Goal: Task Accomplishment & Management: Complete application form

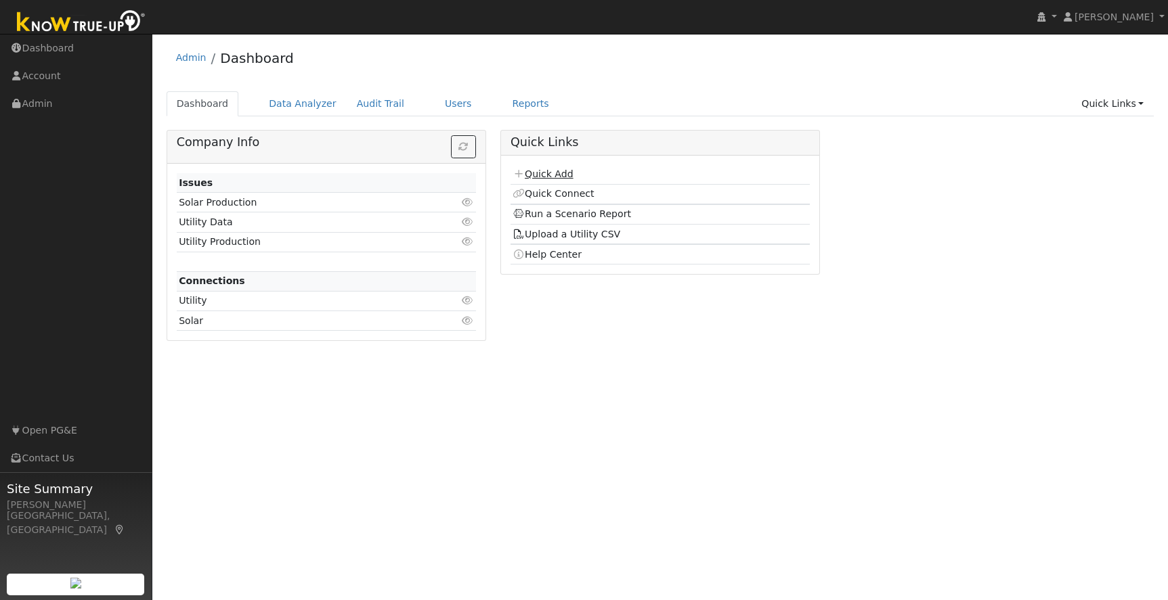
click at [549, 175] on link "Quick Add" at bounding box center [542, 174] width 60 height 11
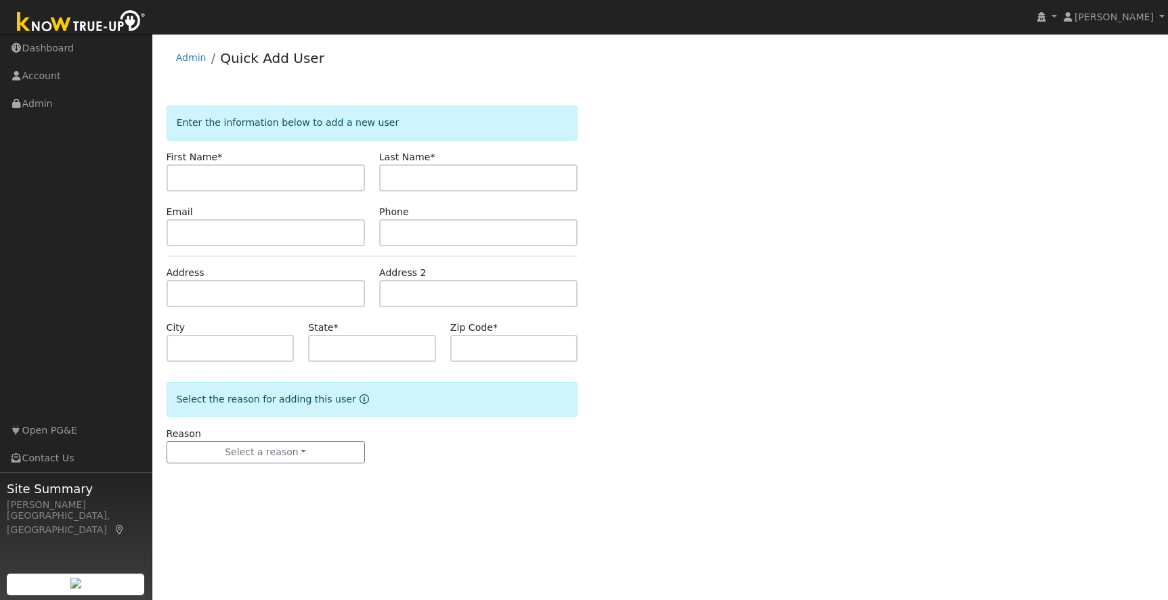
click at [198, 180] on input "text" at bounding box center [266, 177] width 198 height 27
drag, startPoint x: 248, startPoint y: 172, endPoint x: 207, endPoint y: 176, distance: 41.5
click at [207, 176] on input "[PERSON_NAME]" at bounding box center [266, 177] width 198 height 27
click at [202, 179] on input "[PERSON_NAME]" at bounding box center [266, 177] width 198 height 27
drag, startPoint x: 203, startPoint y: 178, endPoint x: 233, endPoint y: 179, distance: 29.8
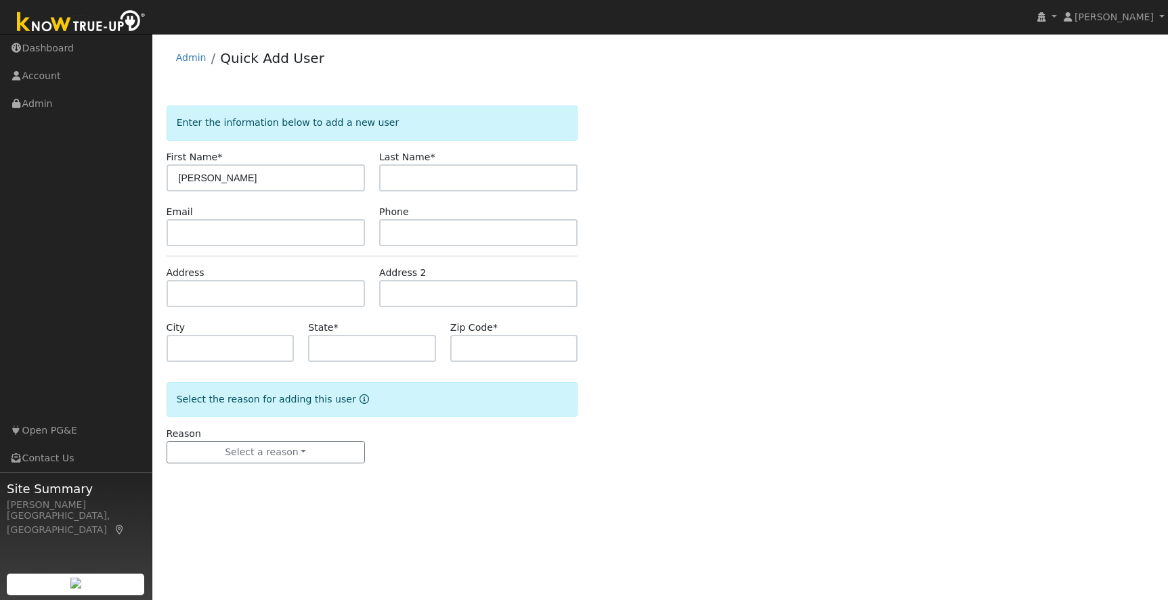
click at [233, 179] on input "[PERSON_NAME]" at bounding box center [266, 177] width 198 height 27
type input "Lydia"
click at [430, 185] on input "text" at bounding box center [478, 177] width 198 height 27
paste input "Osias"
type input "Osias"
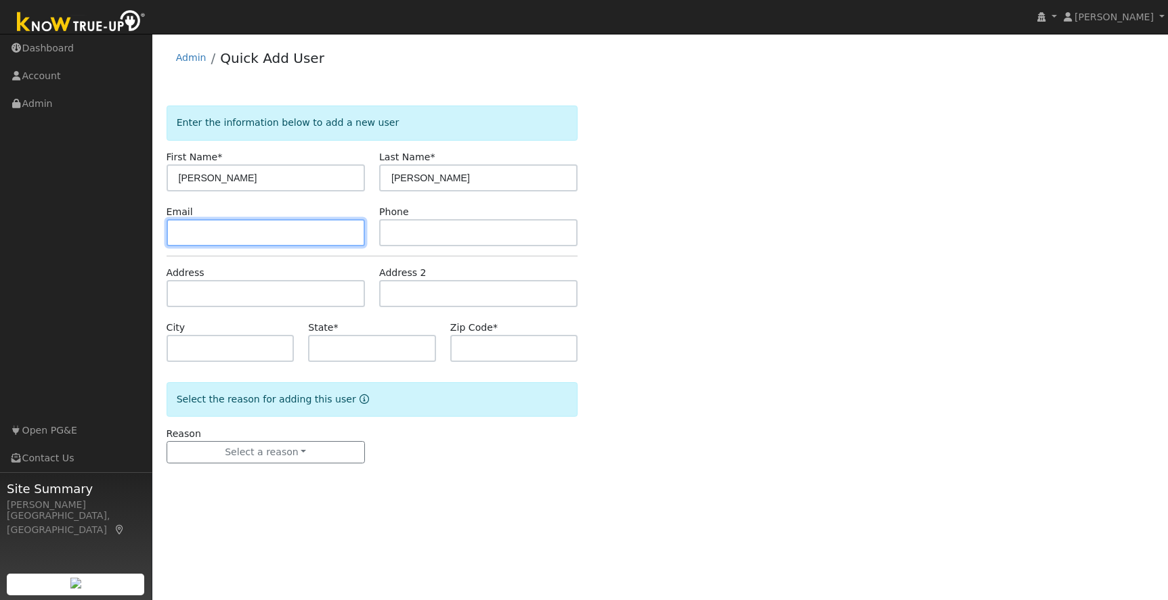
click at [195, 229] on input "text" at bounding box center [266, 232] width 198 height 27
paste input "[EMAIL_ADDRESS][DOMAIN_NAME]"
type input "[EMAIL_ADDRESS][DOMAIN_NAME]"
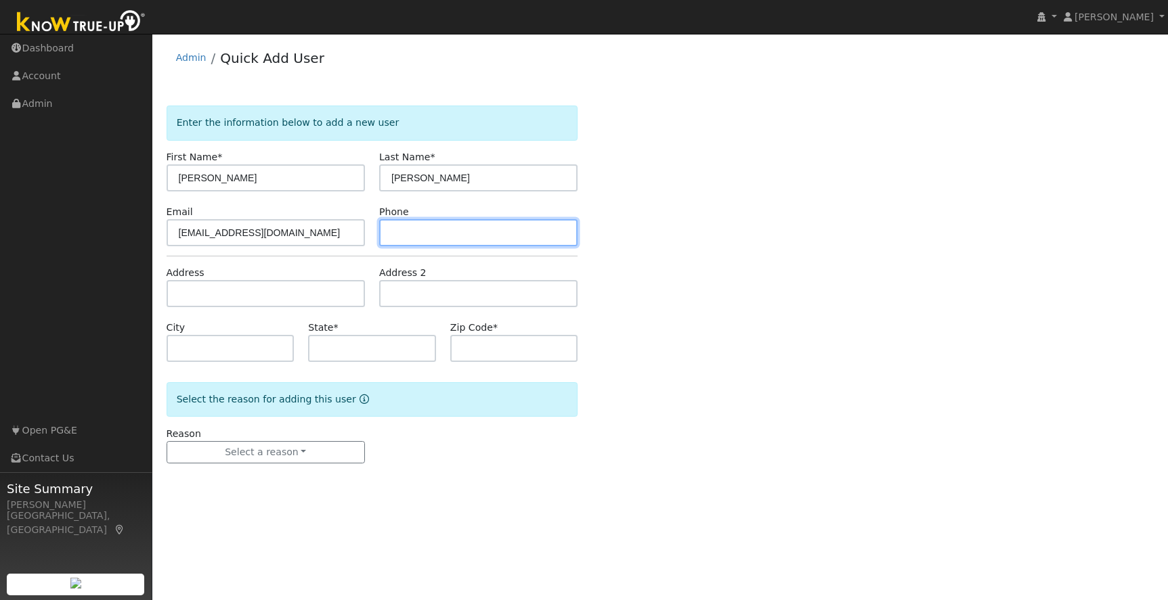
click at [411, 237] on input "text" at bounding box center [478, 232] width 198 height 27
type input "5109104718"
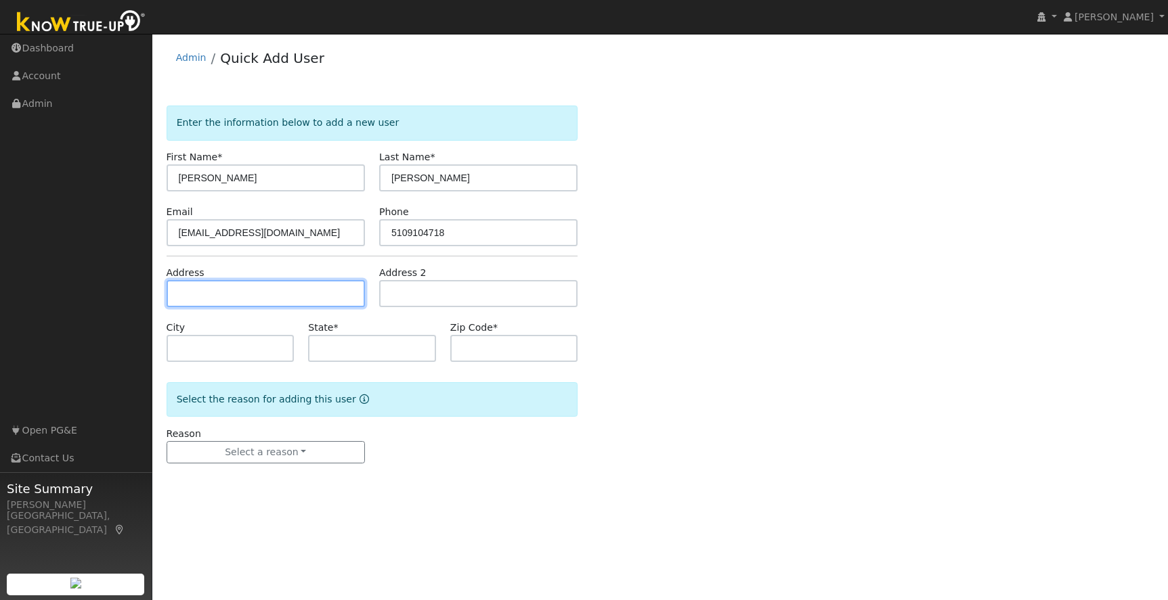
click at [243, 300] on input "text" at bounding box center [266, 293] width 198 height 27
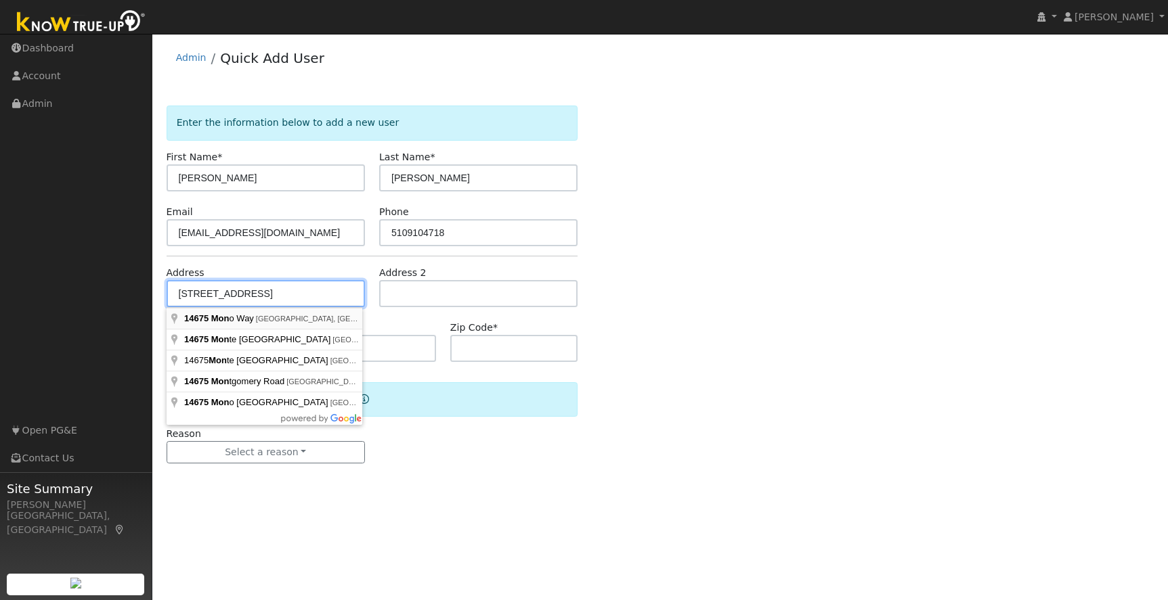
type input "14675 Mono Way"
type input "Sonora"
type input "CA"
type input "95370"
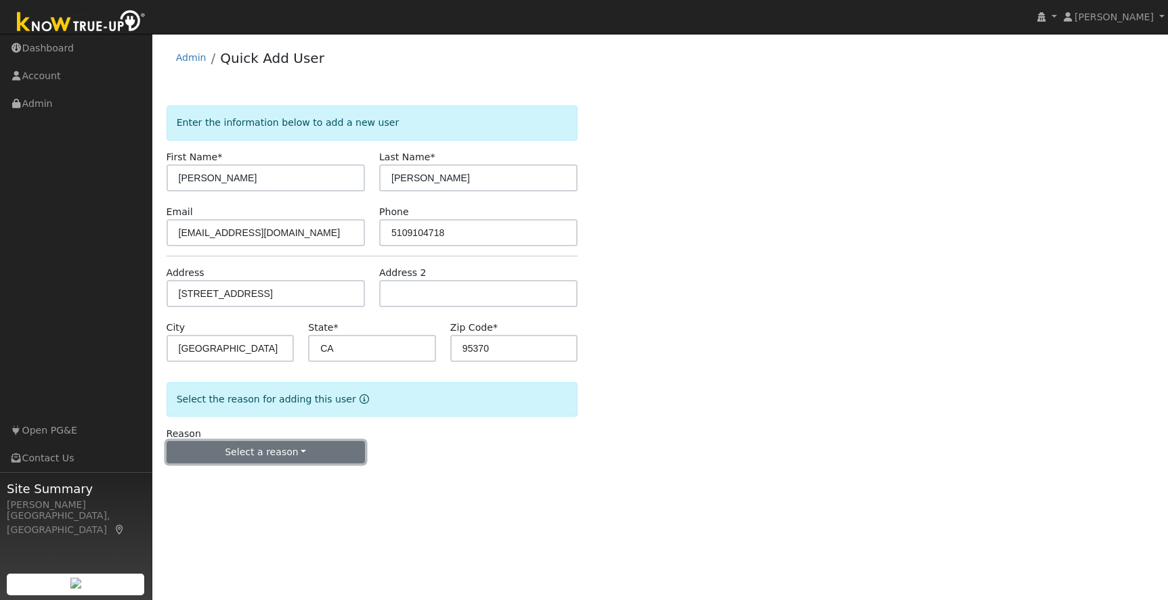
click at [260, 450] on button "Select a reason" at bounding box center [266, 452] width 198 height 23
click at [207, 485] on link "New lead" at bounding box center [242, 480] width 150 height 19
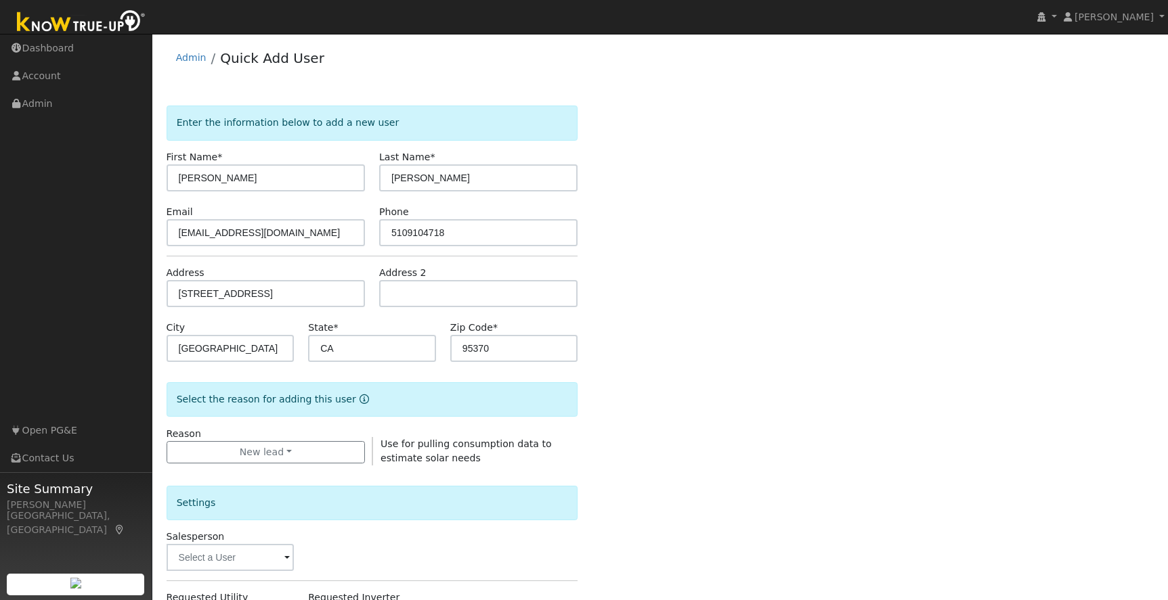
scroll to position [276, 0]
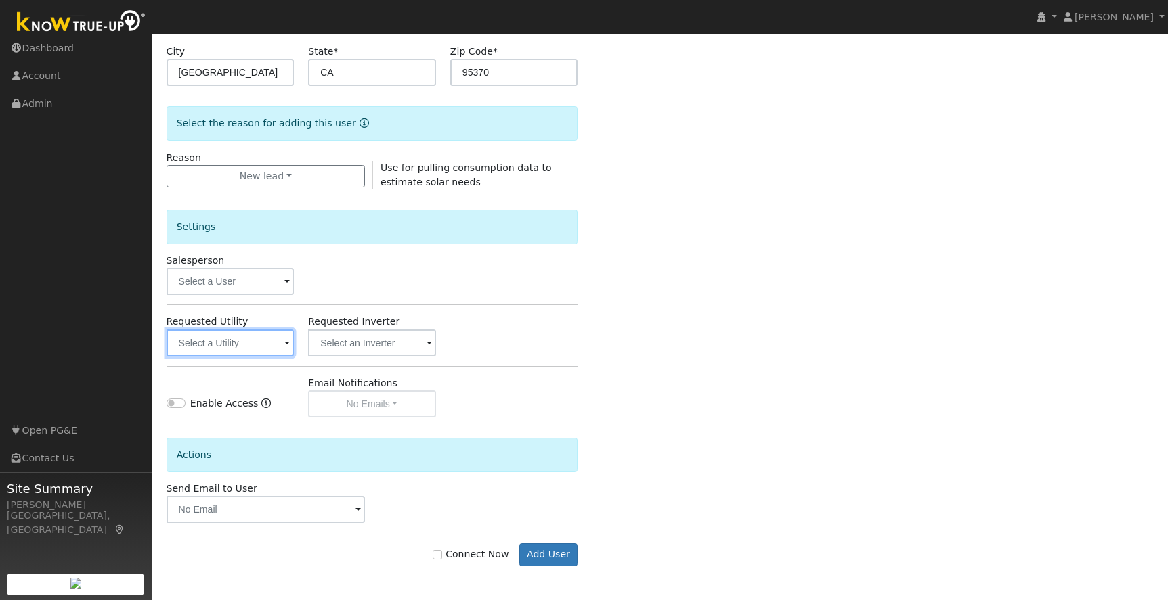
click at [275, 345] on input "text" at bounding box center [231, 343] width 128 height 27
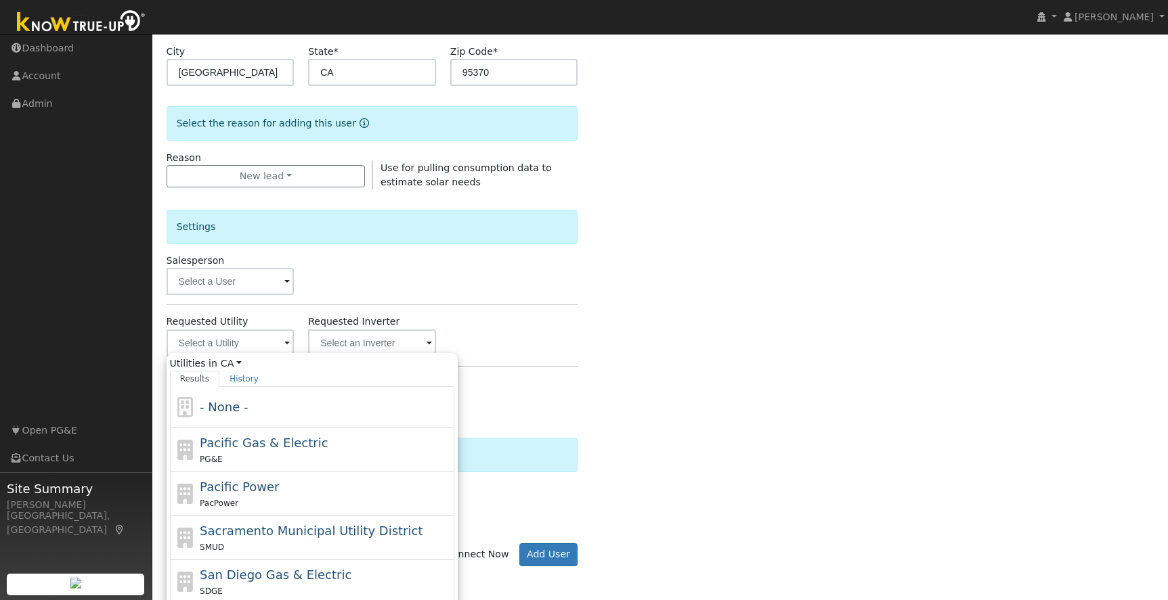
click at [275, 455] on div "PG&E" at bounding box center [325, 459] width 251 height 14
type input "Pacific Gas & Electric"
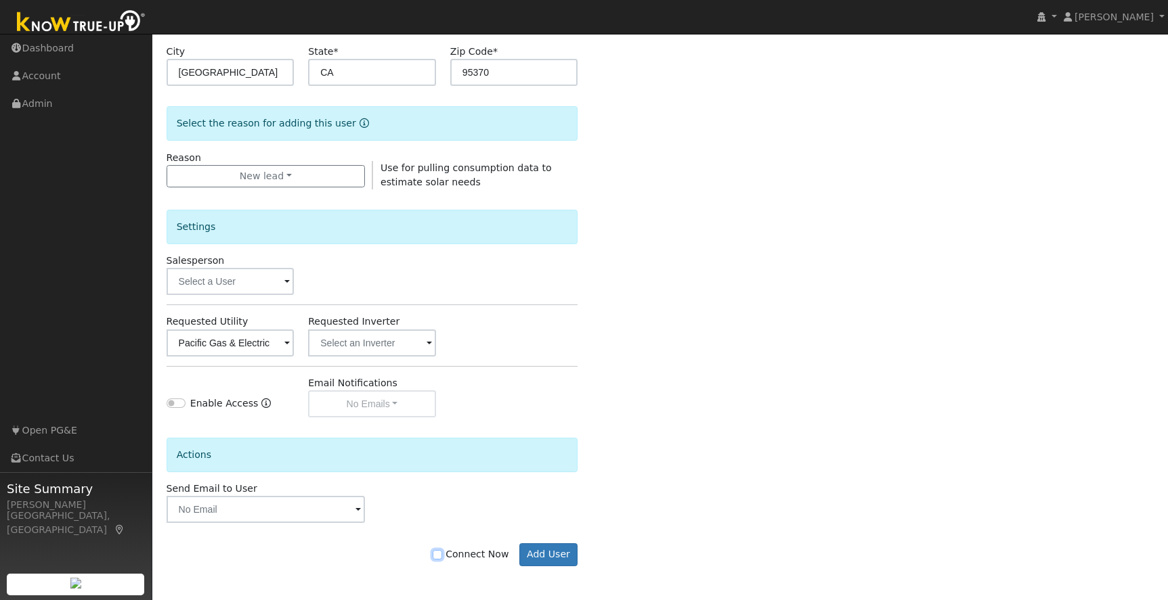
click at [441, 555] on input "Connect Now" at bounding box center [437, 554] width 9 height 9
checkbox input "true"
click at [543, 551] on button "Add User" at bounding box center [548, 555] width 59 height 23
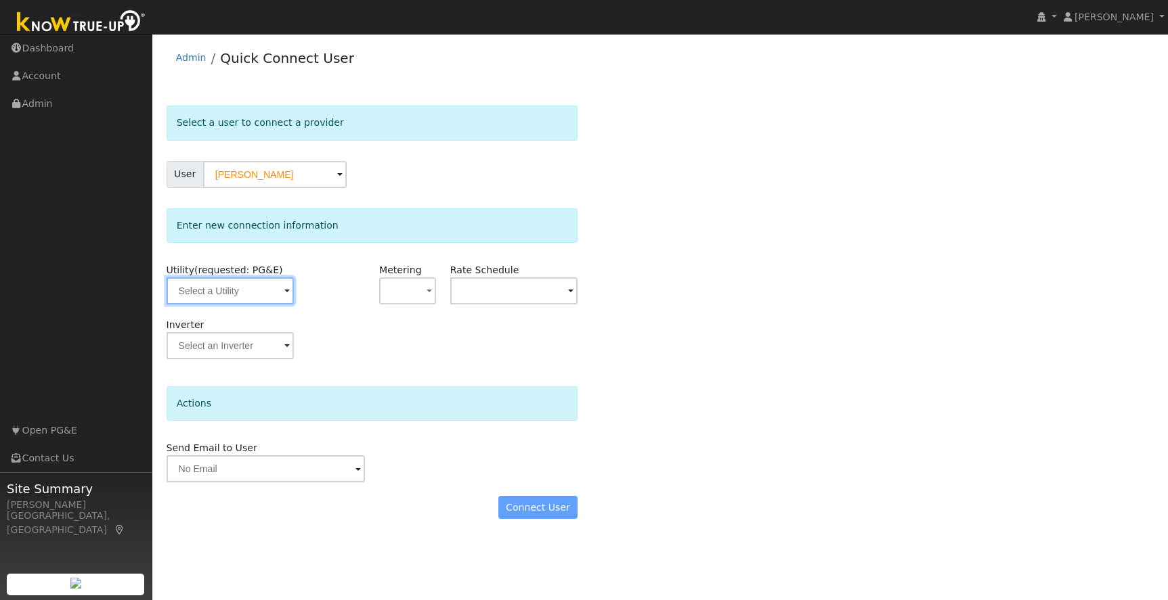
click at [226, 288] on input "text" at bounding box center [231, 291] width 128 height 27
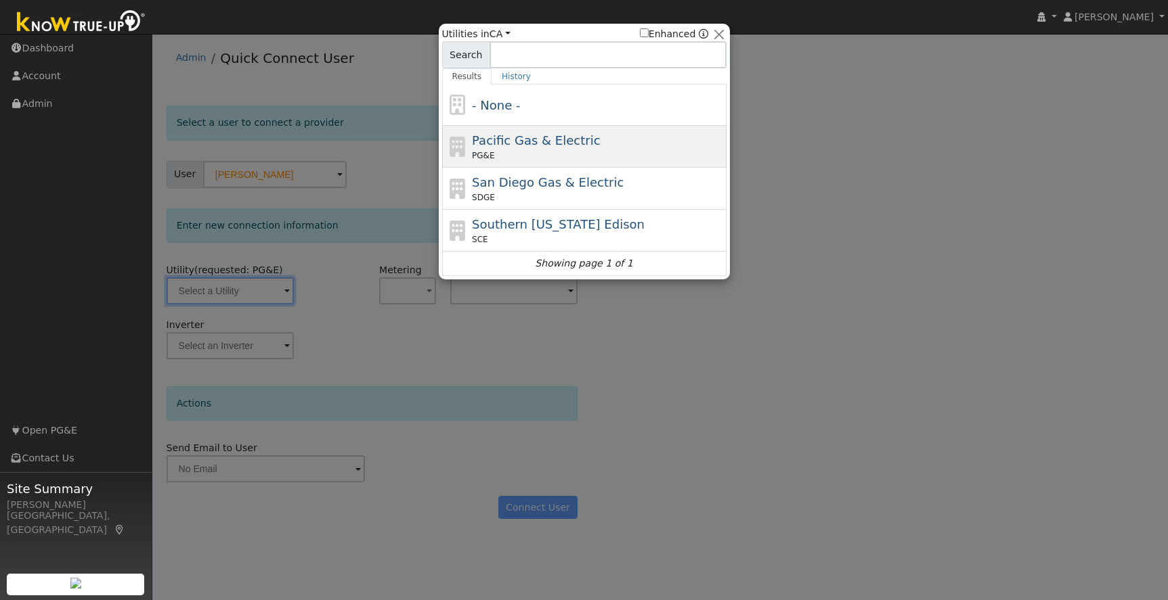
click at [639, 136] on div "Pacific Gas & Electric PG&E" at bounding box center [597, 146] width 251 height 30
type input "PG&E"
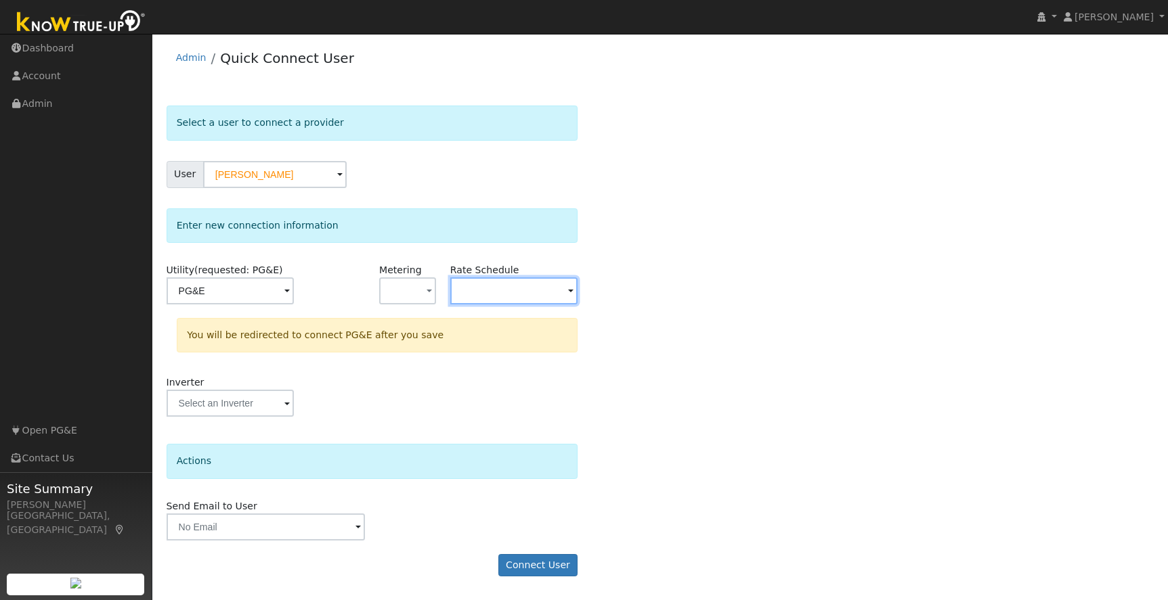
click at [563, 292] on input "text" at bounding box center [514, 291] width 128 height 27
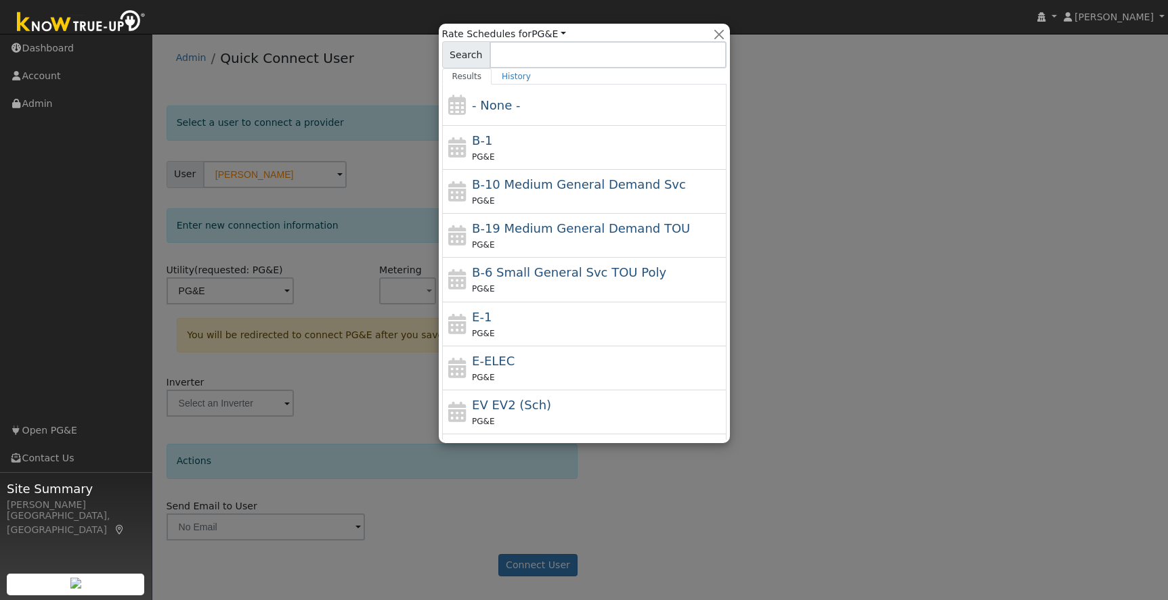
click at [554, 357] on div "E-ELEC PG&E" at bounding box center [597, 368] width 251 height 32
type input "E-ELEC"
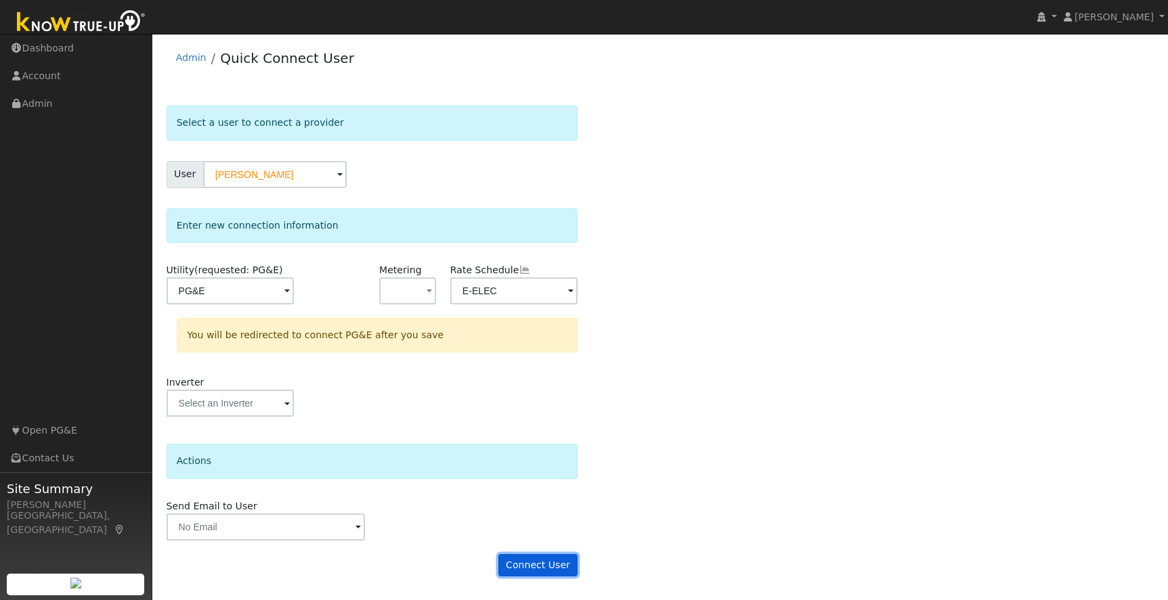
click at [537, 564] on button "Connect User" at bounding box center [538, 565] width 80 height 23
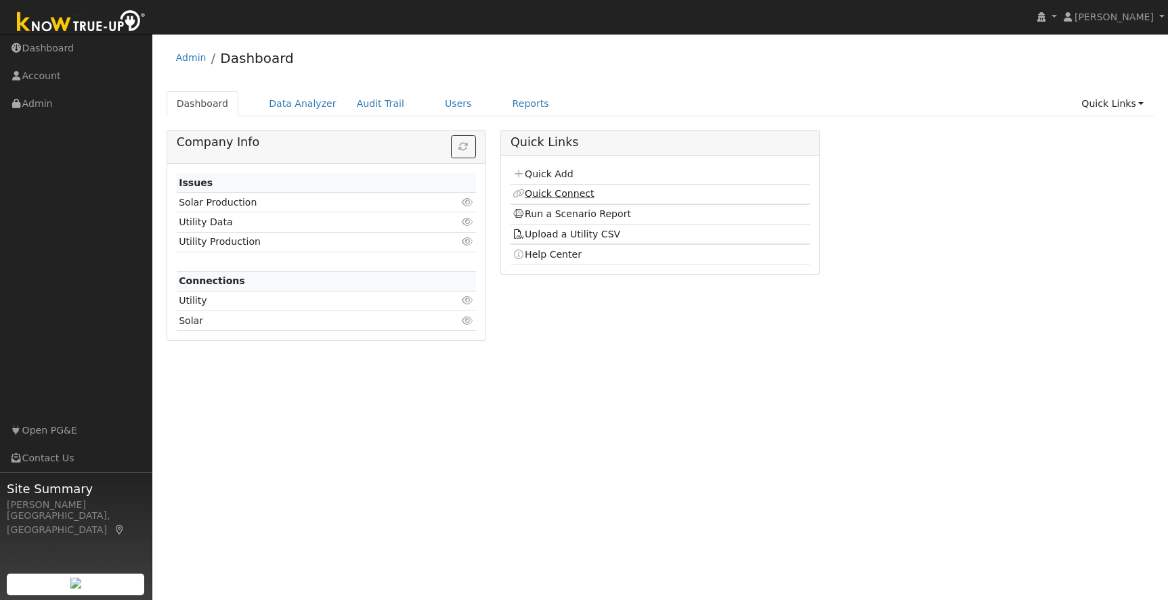
click at [565, 195] on link "Quick Connect" at bounding box center [552, 193] width 81 height 11
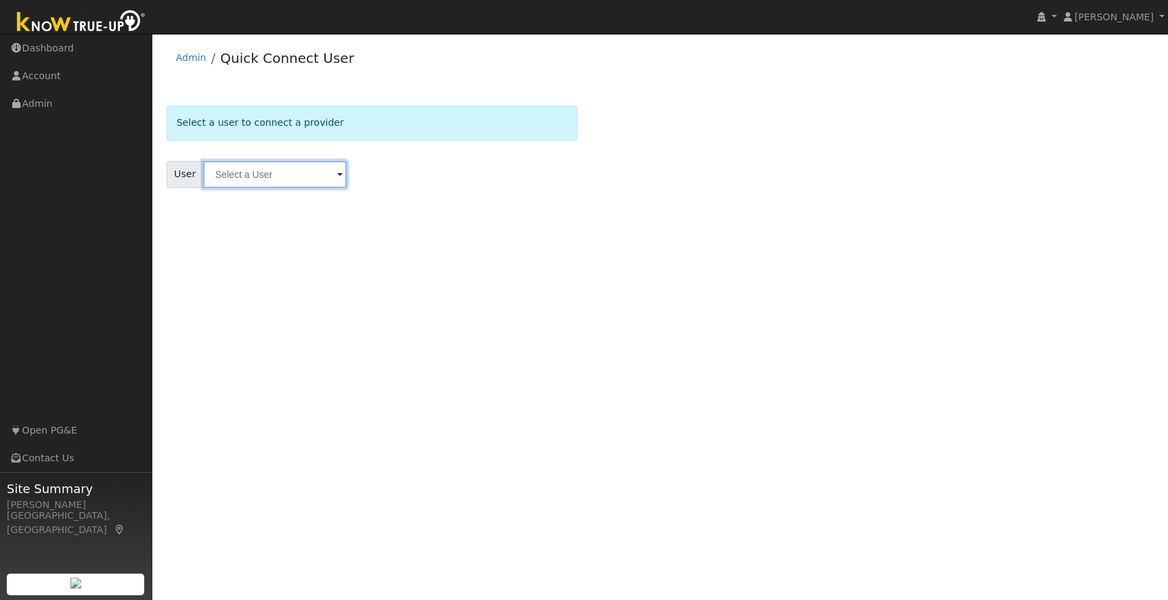
click at [257, 181] on input "text" at bounding box center [274, 174] width 143 height 27
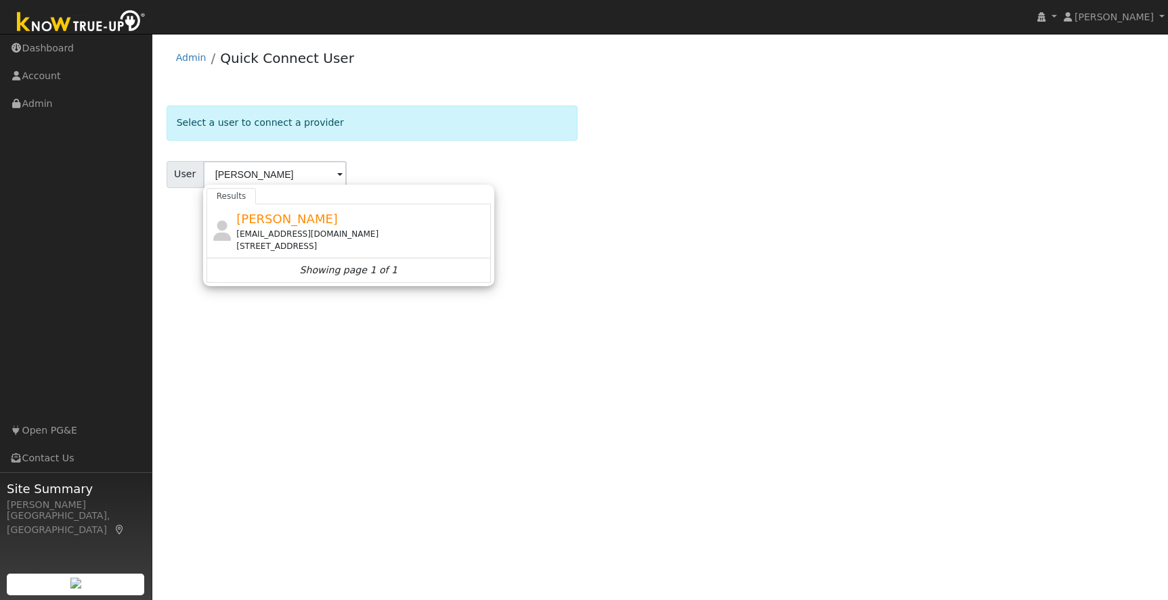
click at [374, 234] on div "[EMAIL_ADDRESS][DOMAIN_NAME]" at bounding box center [361, 234] width 251 height 12
type input "[PERSON_NAME]"
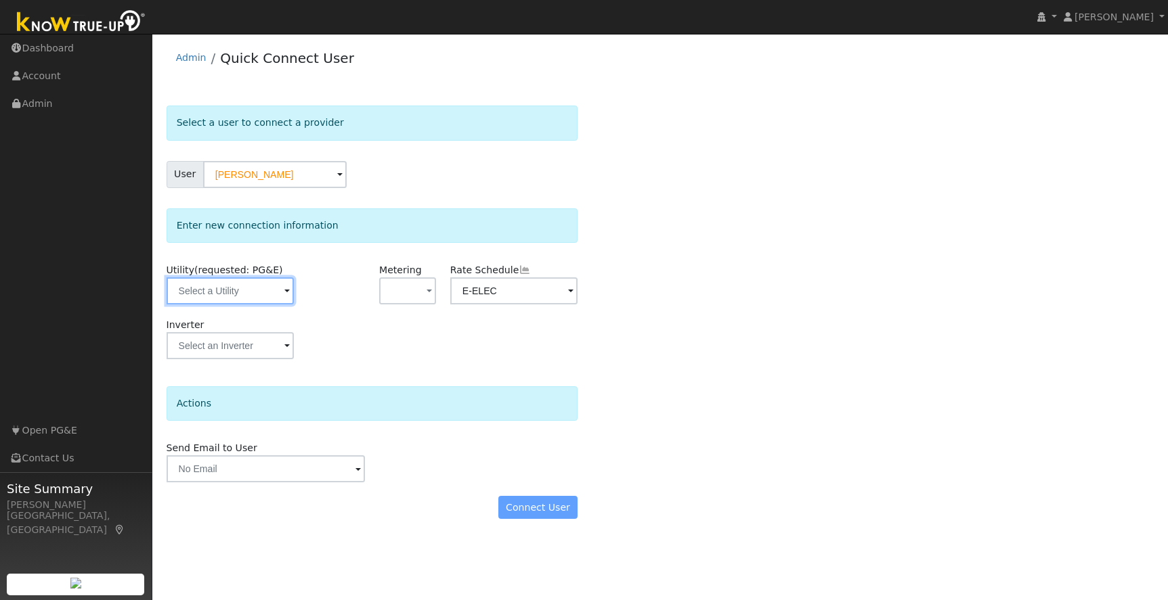
click at [219, 292] on input "text" at bounding box center [231, 291] width 128 height 27
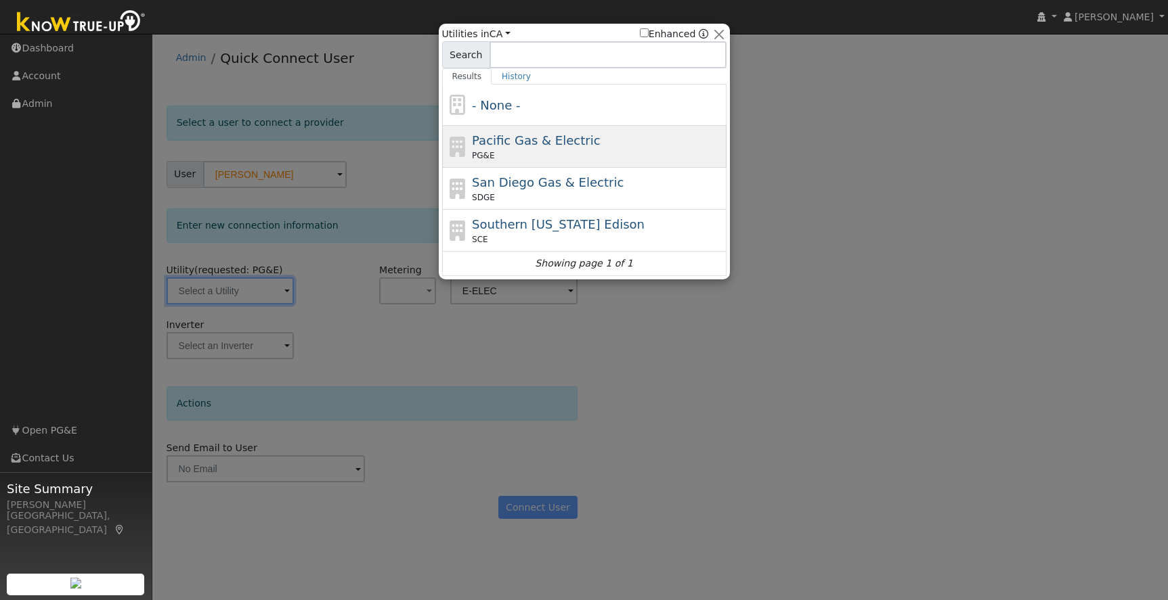
click at [650, 149] on div "Pacific Gas & Electric PG&E" at bounding box center [597, 146] width 251 height 30
type input "PG&E"
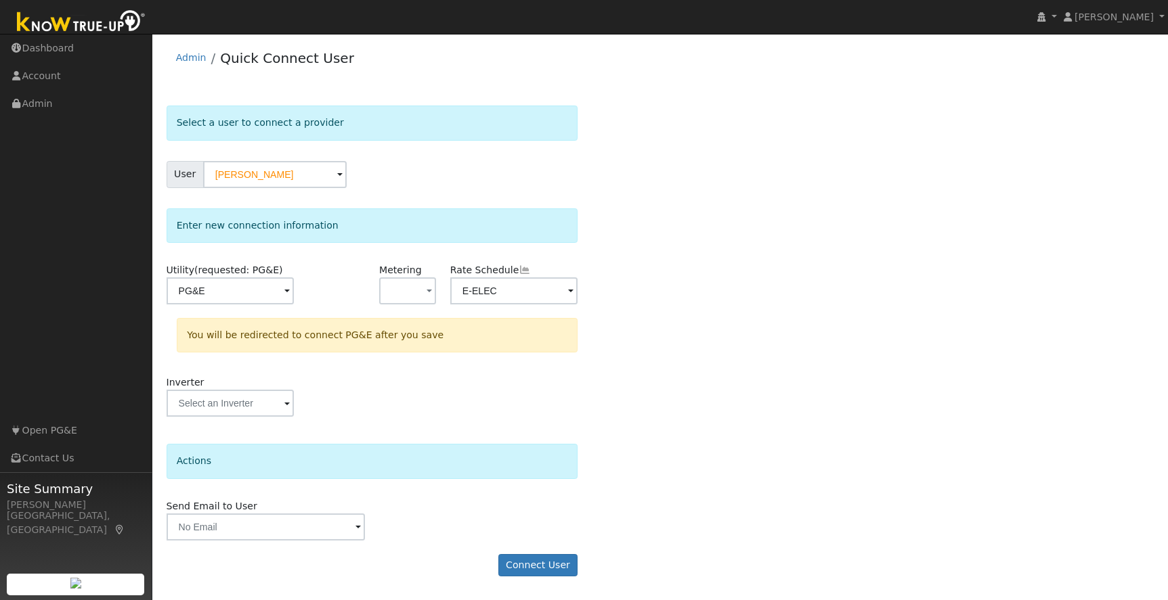
click at [627, 546] on div "Select a user to connect a provider User [PERSON_NAME] Account Default Account …" at bounding box center [661, 348] width 988 height 485
click at [539, 567] on button "Connect User" at bounding box center [538, 565] width 80 height 23
